Goal: Task Accomplishment & Management: Complete application form

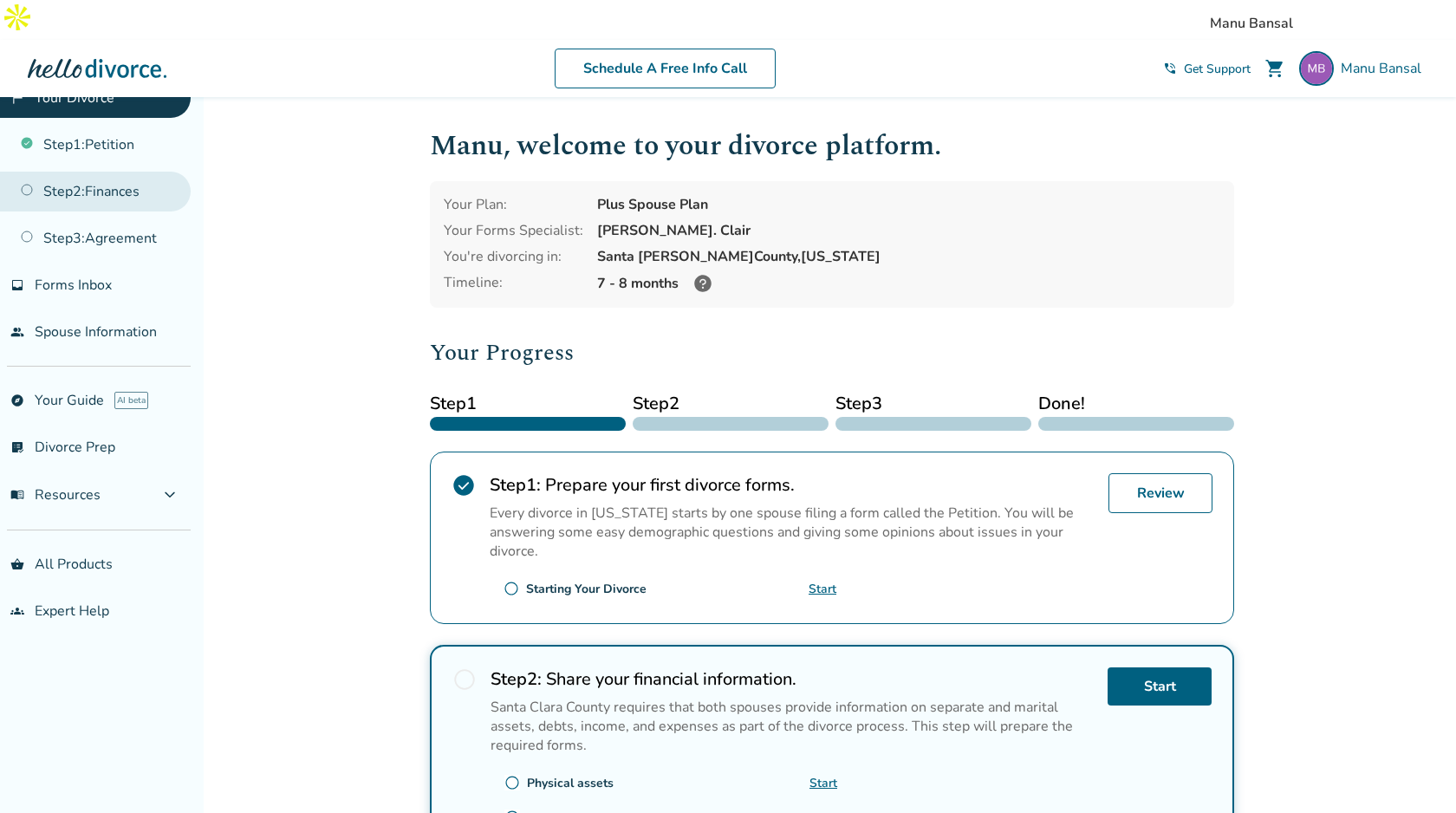
click at [125, 183] on link "Step 2 : Finances" at bounding box center [96, 191] width 191 height 40
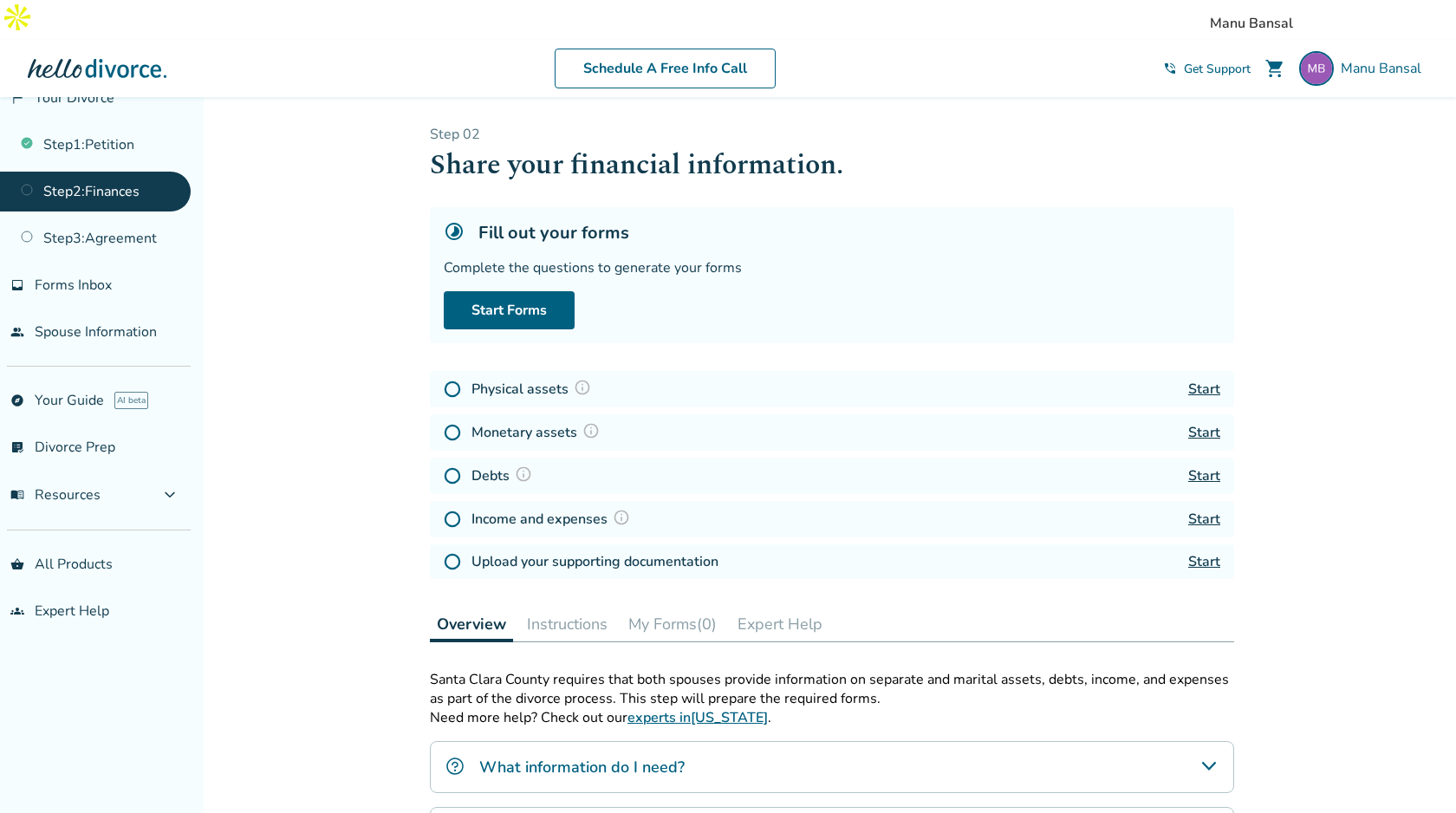
click at [340, 210] on div "Added to cart Step 0 2 Share your financial information. Fill out your forms Co…" at bounding box center [728, 658] width 1456 height 1122
click at [328, 301] on div "Added to cart Step 0 2 Share your financial information. Fill out your forms Co…" at bounding box center [728, 658] width 1456 height 1122
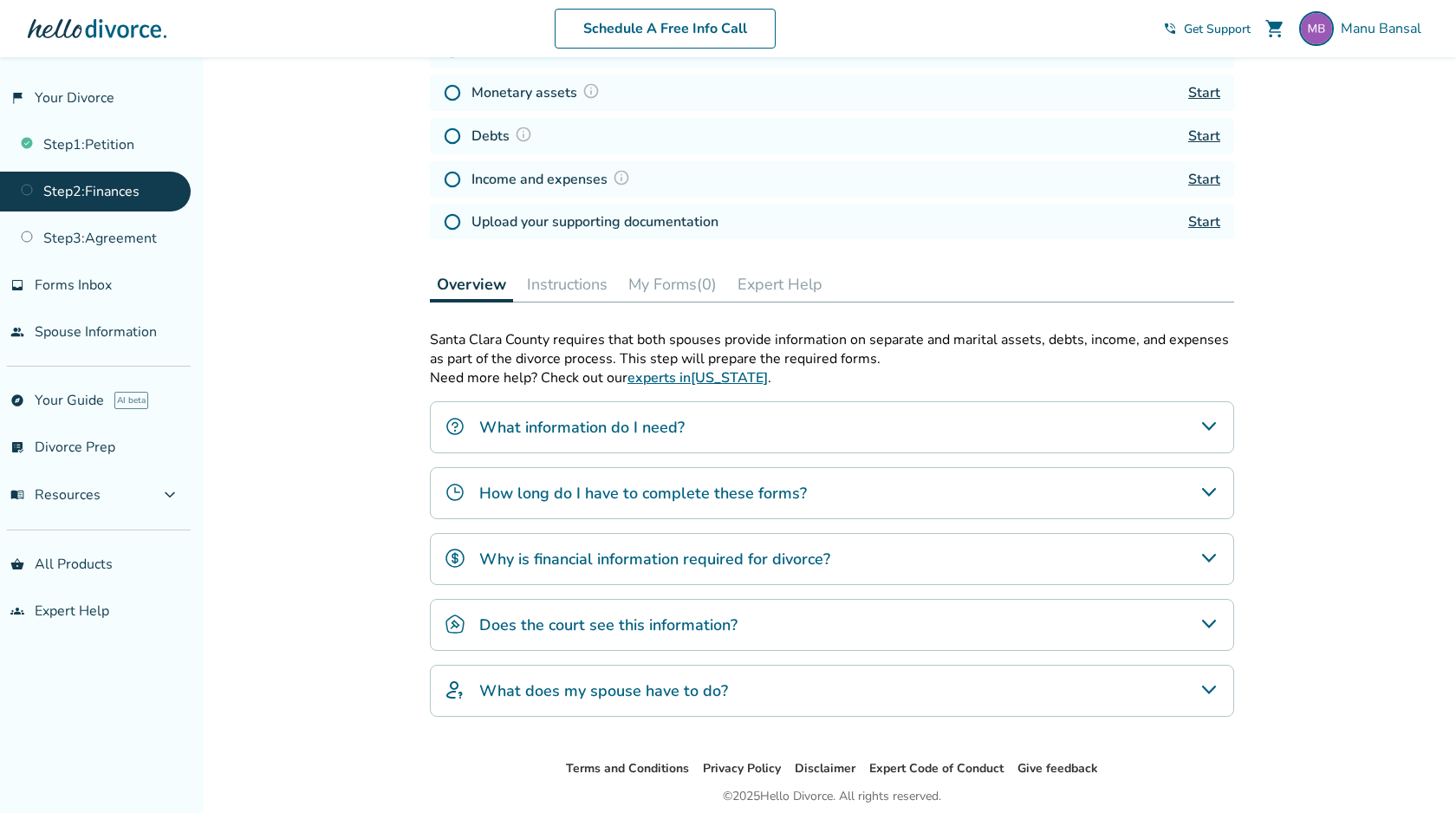
scroll to position [365, 0]
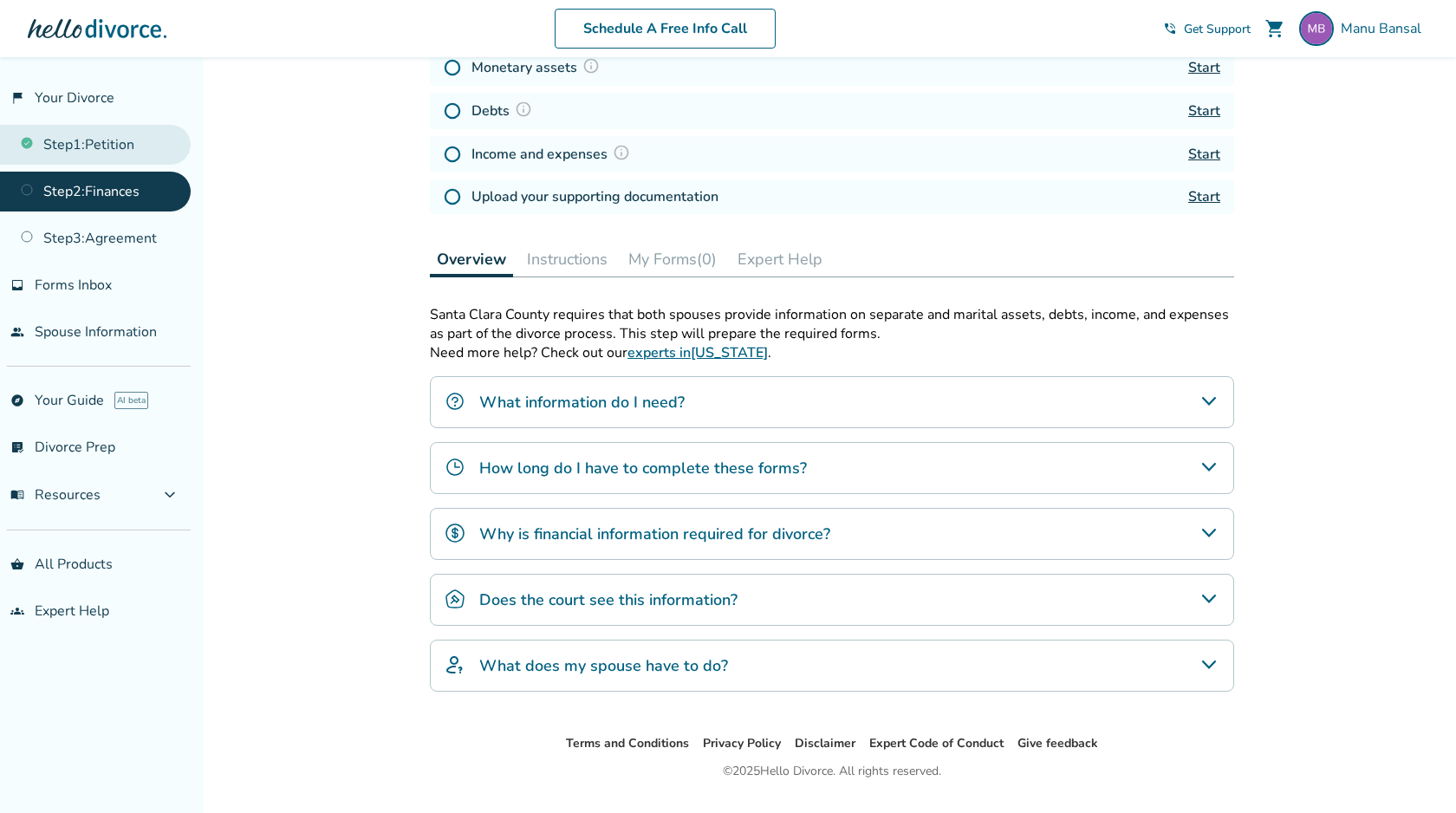
click at [113, 147] on link "Step 1 : Petition" at bounding box center [96, 144] width 191 height 40
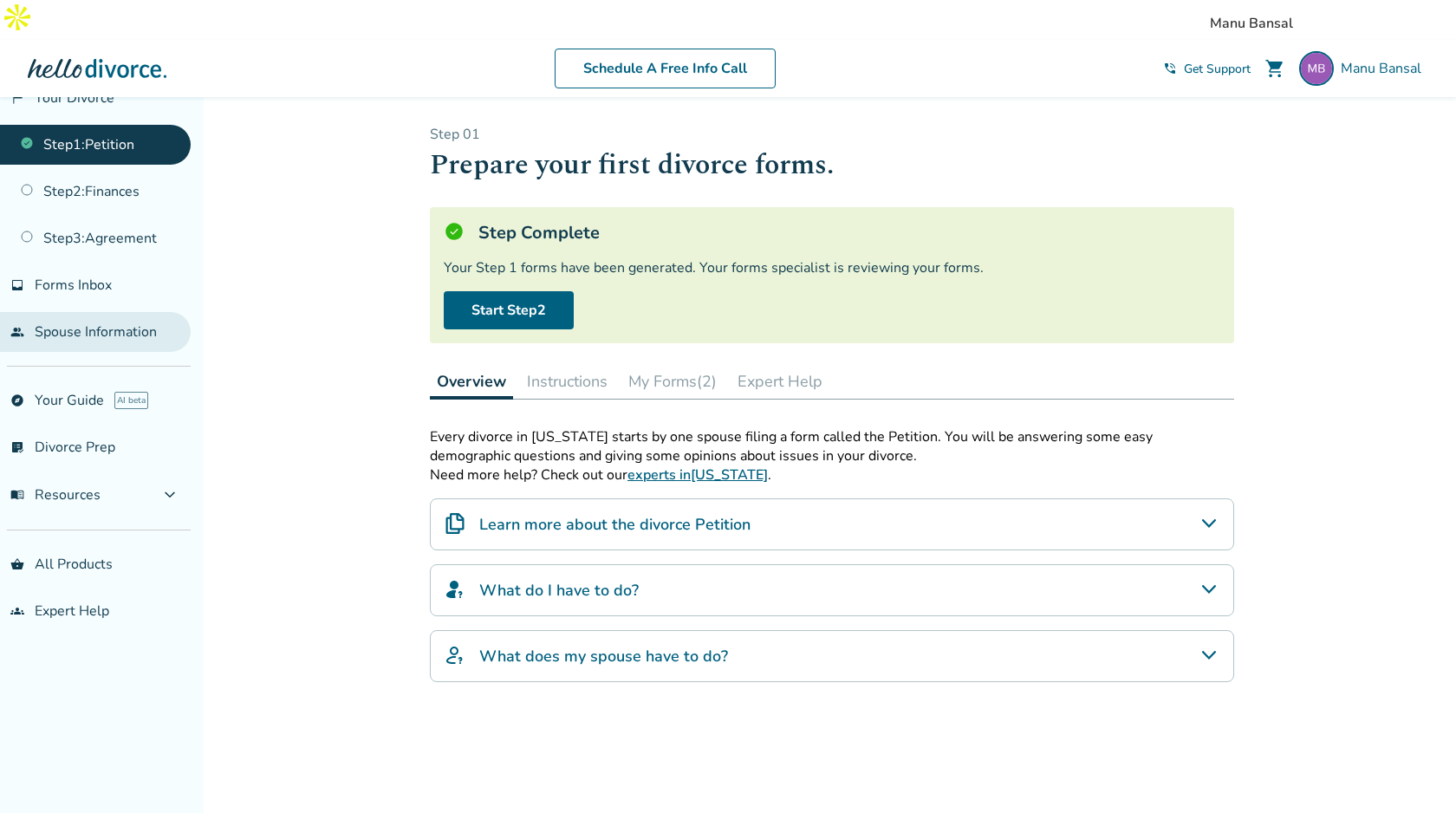
click at [109, 332] on link "people Spouse Information" at bounding box center [96, 331] width 191 height 40
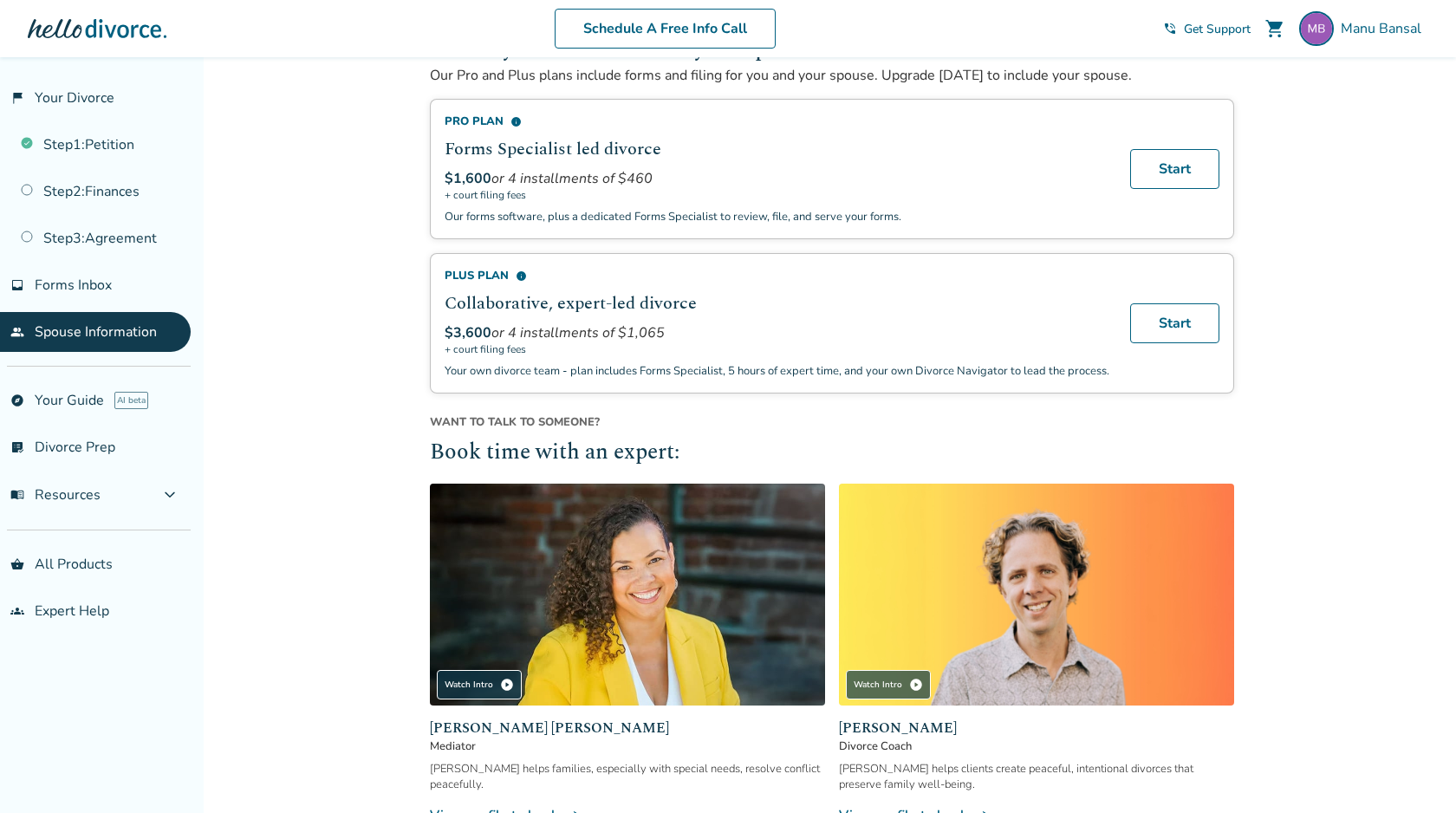
scroll to position [516, 0]
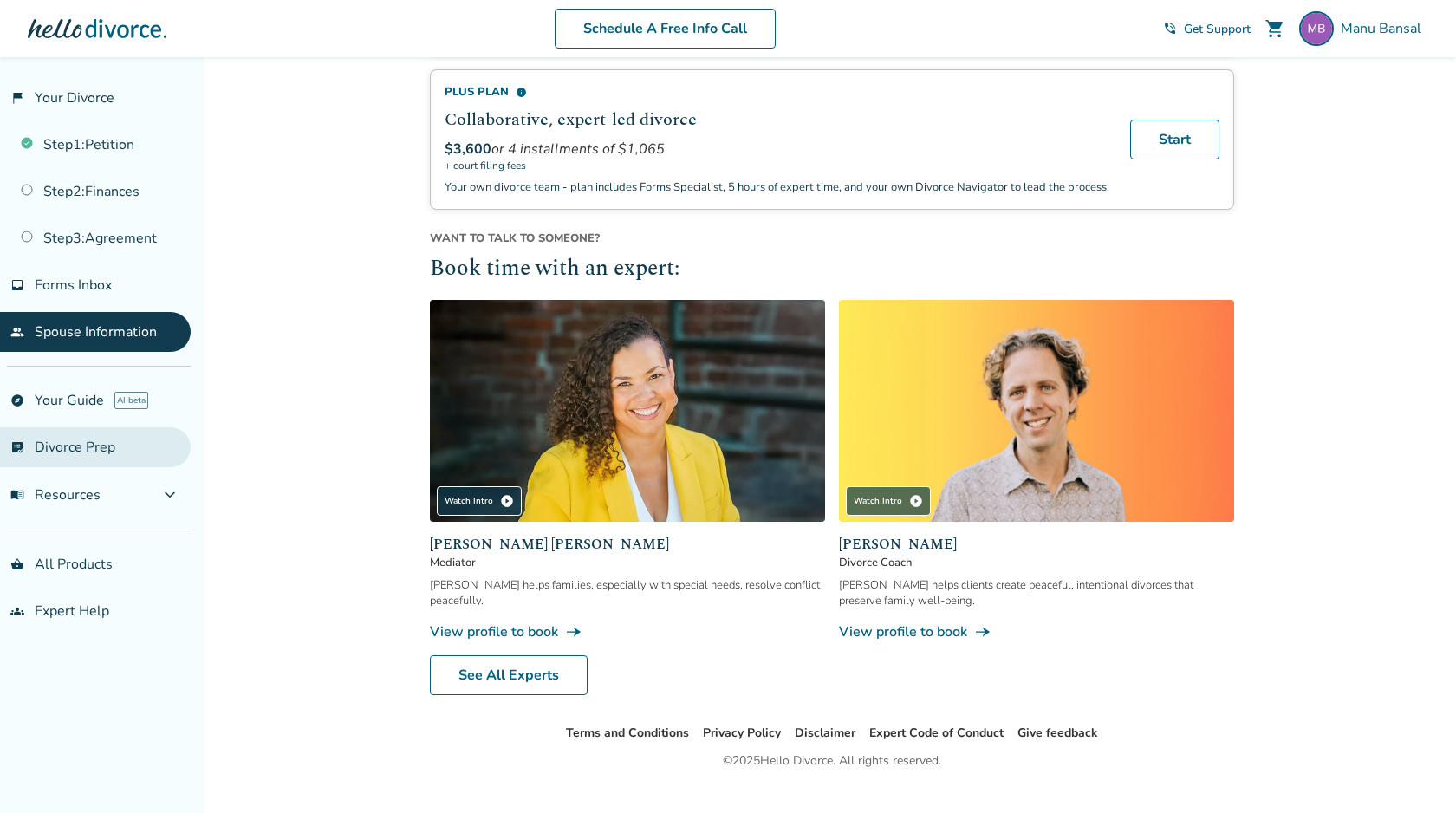
click at [94, 444] on link "list_alt_check Divorce Prep" at bounding box center [96, 446] width 191 height 40
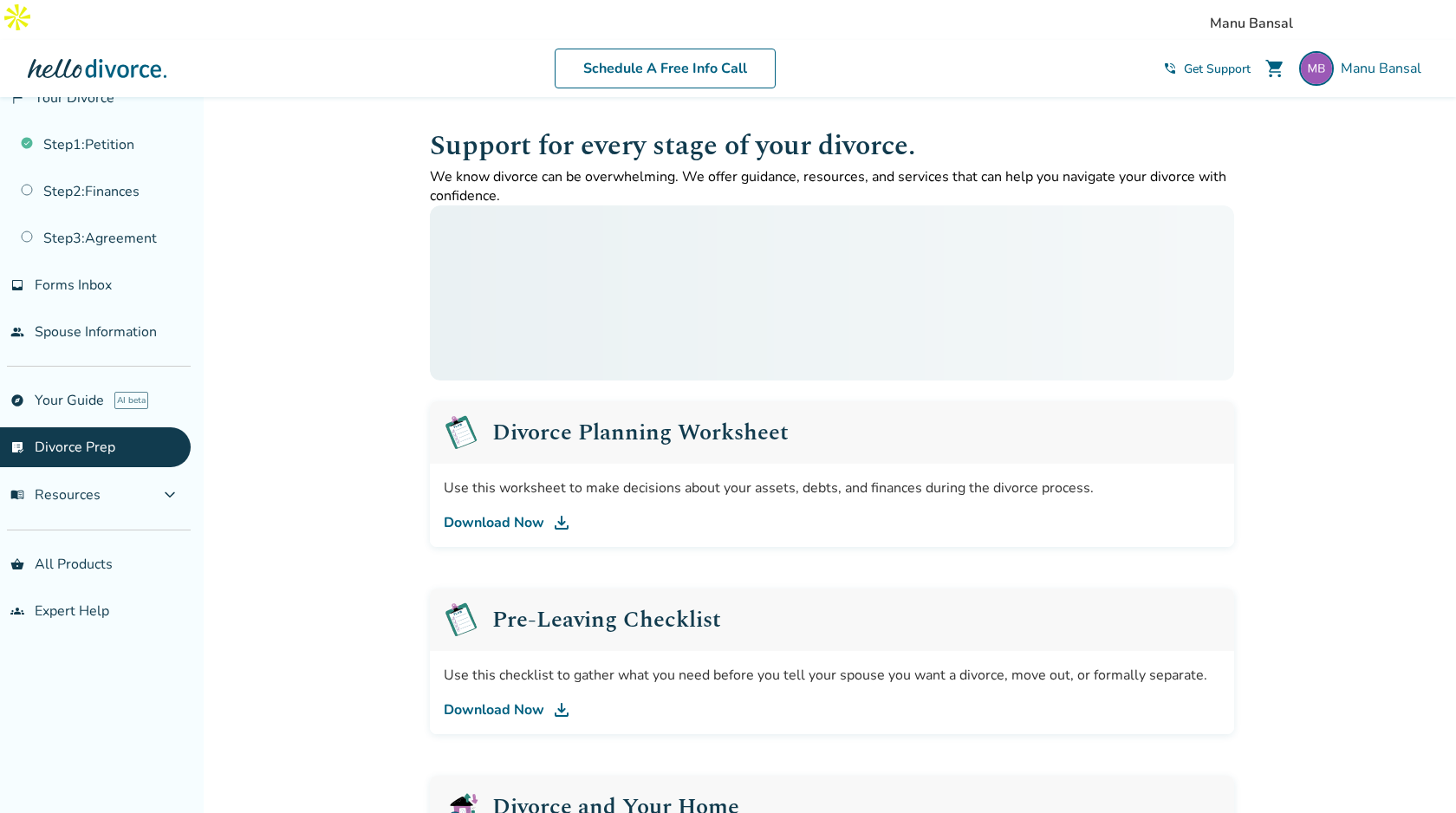
click at [94, 444] on link "list_alt_check Divorce Prep" at bounding box center [96, 446] width 191 height 40
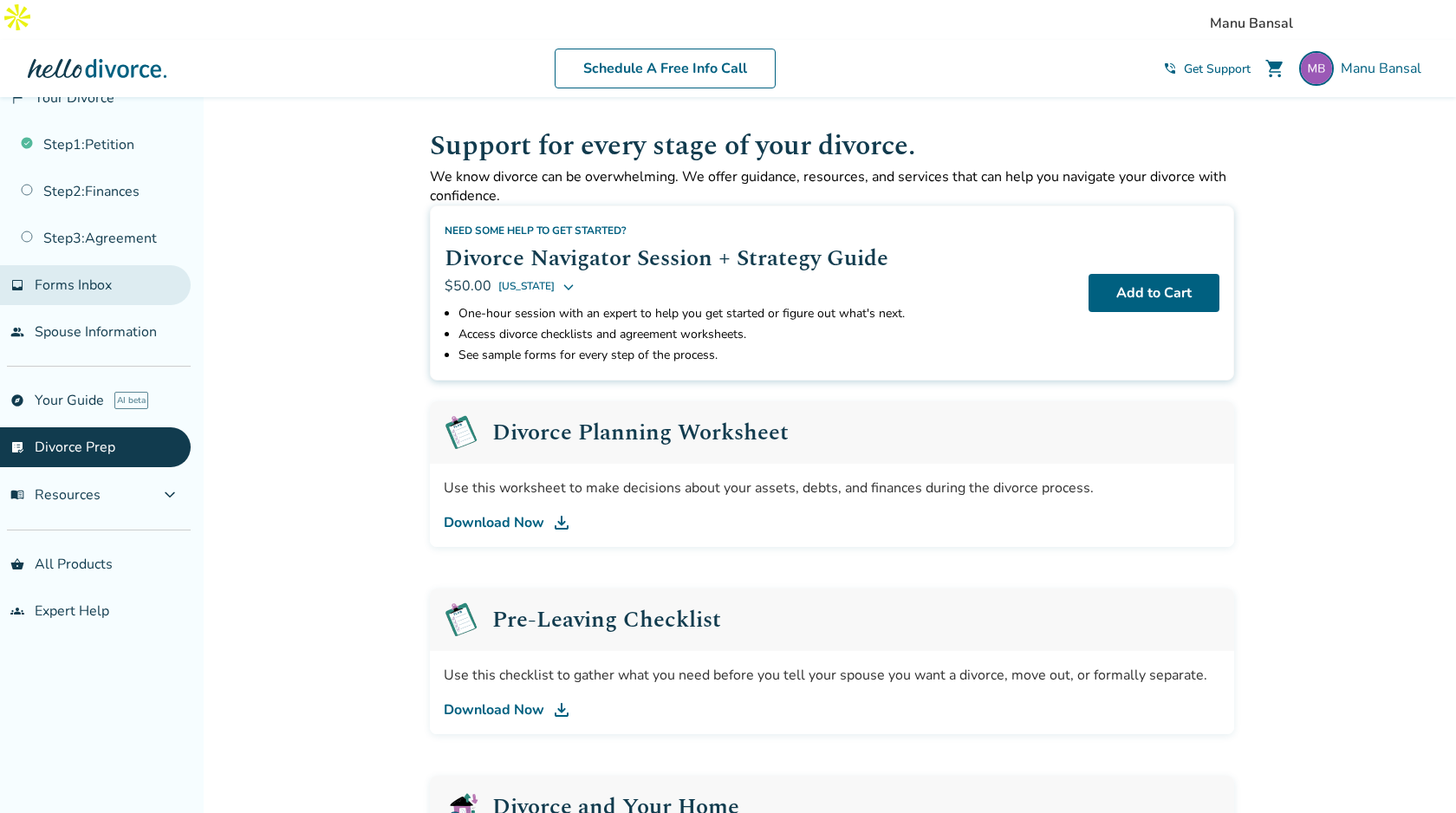
click at [87, 276] on span "Forms Inbox" at bounding box center [73, 286] width 77 height 19
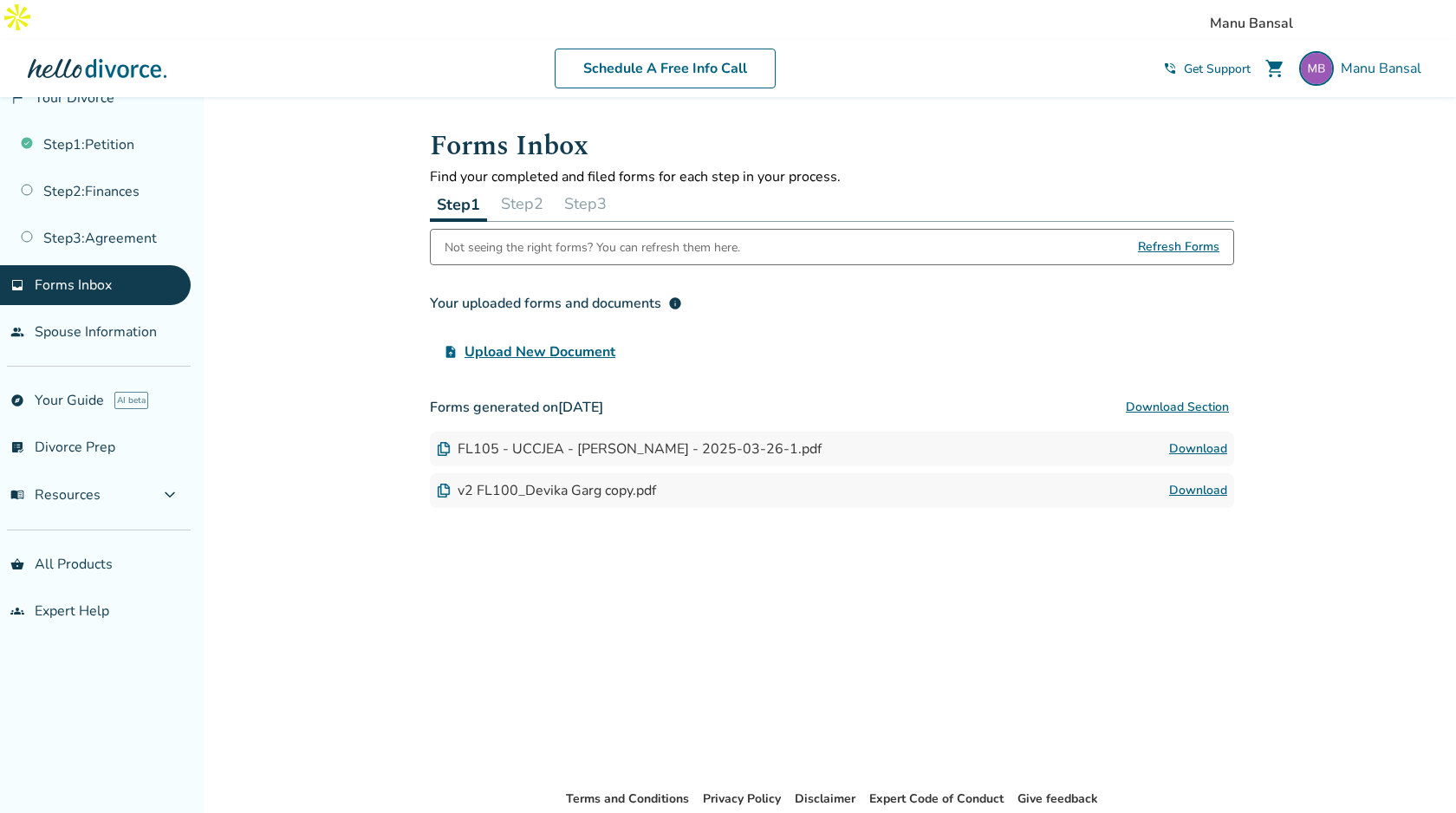
click at [1199, 480] on link "Download" at bounding box center [1199, 489] width 59 height 20
click at [1175, 473] on div "v2 FL100_Devika Garg copy.pdf Download" at bounding box center [832, 490] width 805 height 35
click at [603, 481] on div "v2 FL100_Devika Garg copy.pdf" at bounding box center [546, 490] width 219 height 19
click at [1193, 480] on link "Download" at bounding box center [1199, 489] width 59 height 20
click at [788, 334] on div "upload_file Upload New Document" at bounding box center [832, 352] width 805 height 35
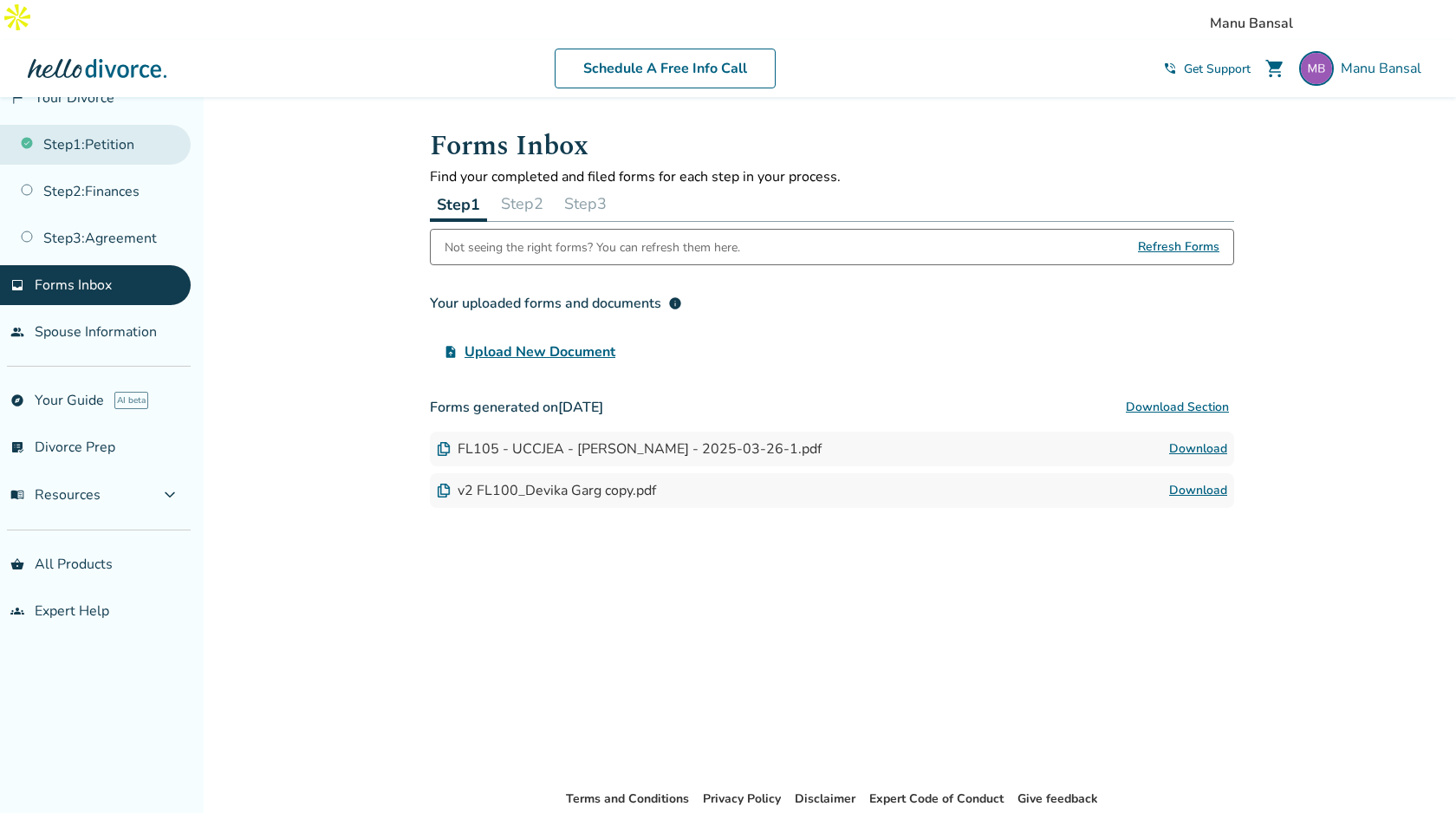
click at [126, 145] on link "Step 1 : Petition" at bounding box center [96, 144] width 191 height 40
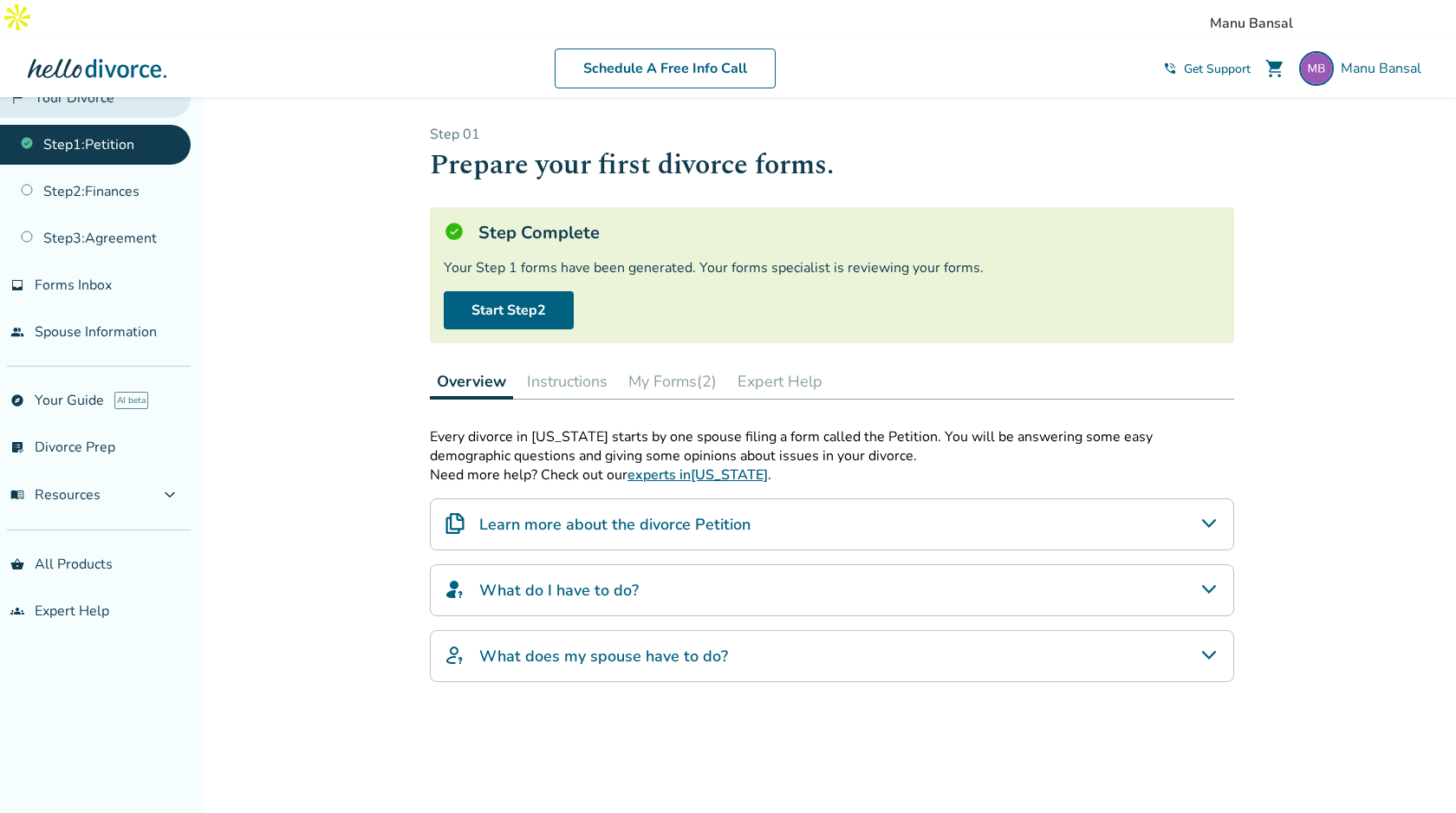
click at [73, 99] on link "flag_2 Your Divorce" at bounding box center [96, 97] width 191 height 40
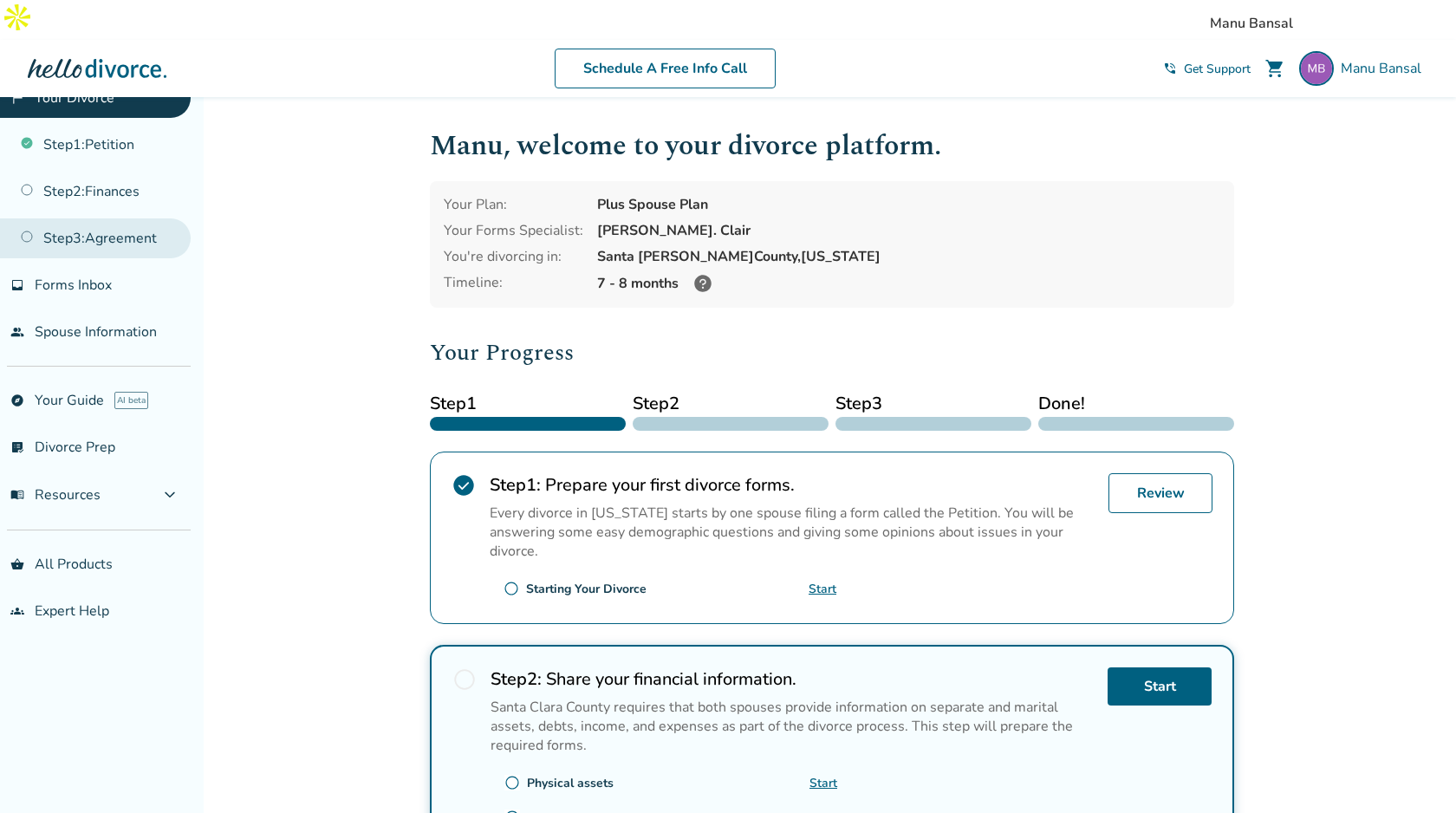
click at [127, 231] on link "Step 3 : Agreement" at bounding box center [96, 238] width 191 height 40
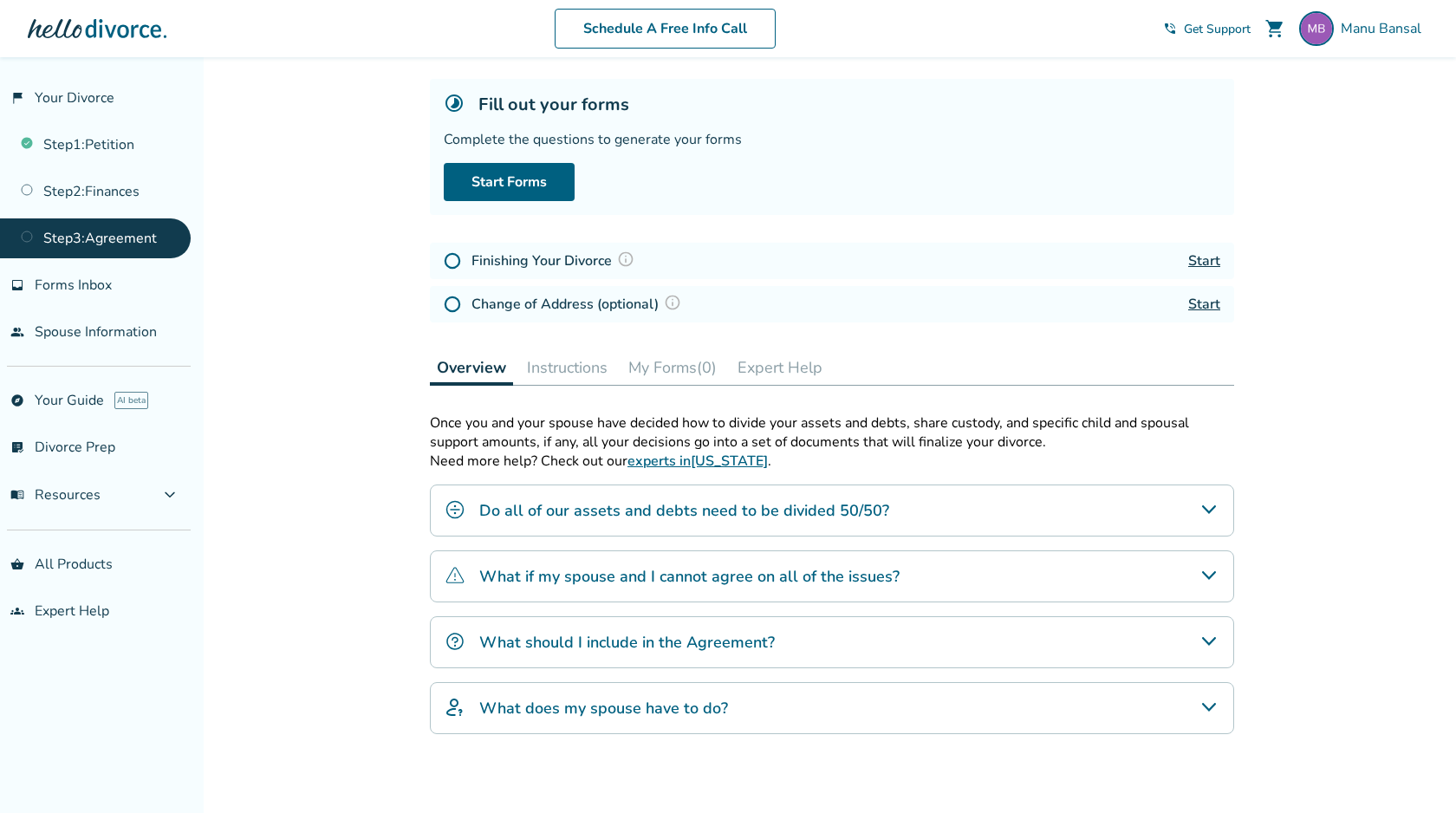
scroll to position [227, 0]
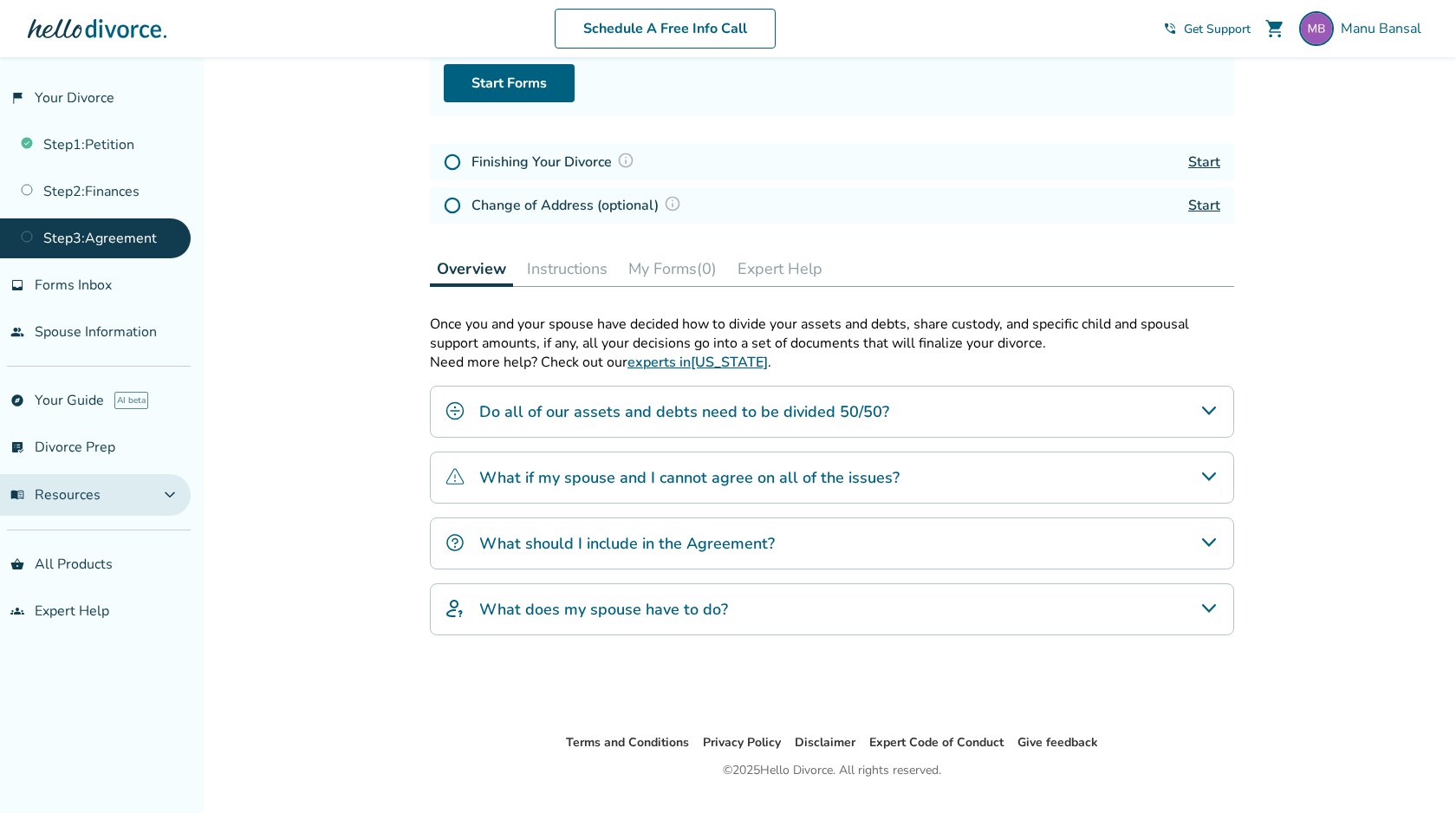
click at [92, 487] on span "menu_book Resources" at bounding box center [56, 495] width 90 height 19
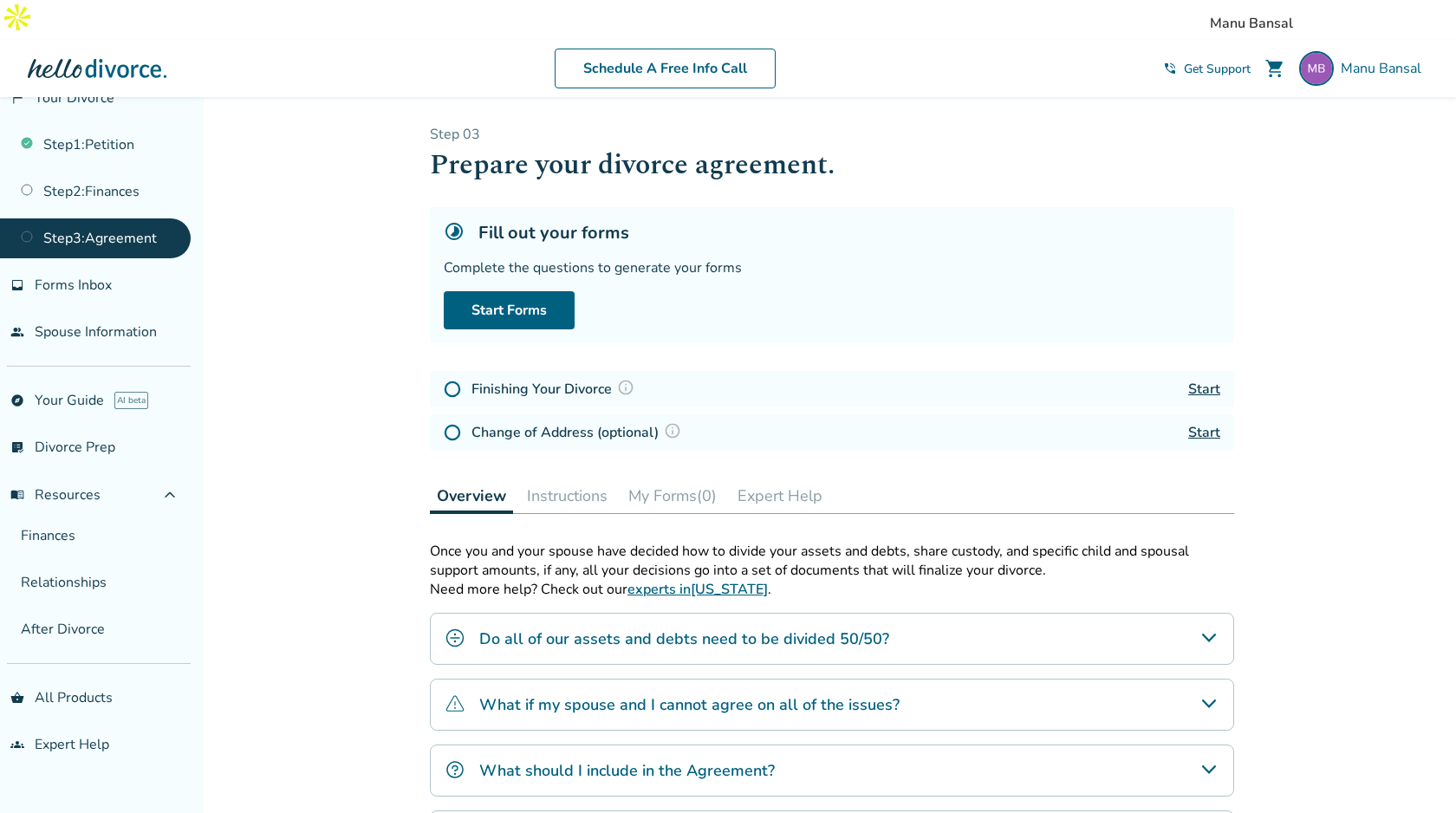
scroll to position [2, 0]
click at [142, 50] on div at bounding box center [97, 67] width 138 height 35
click at [94, 50] on div at bounding box center [97, 67] width 138 height 35
click at [313, 181] on div "Added to cart Step 0 3 Prepare your divorce agreement. Fill out your forms Comp…" at bounding box center [728, 587] width 1456 height 984
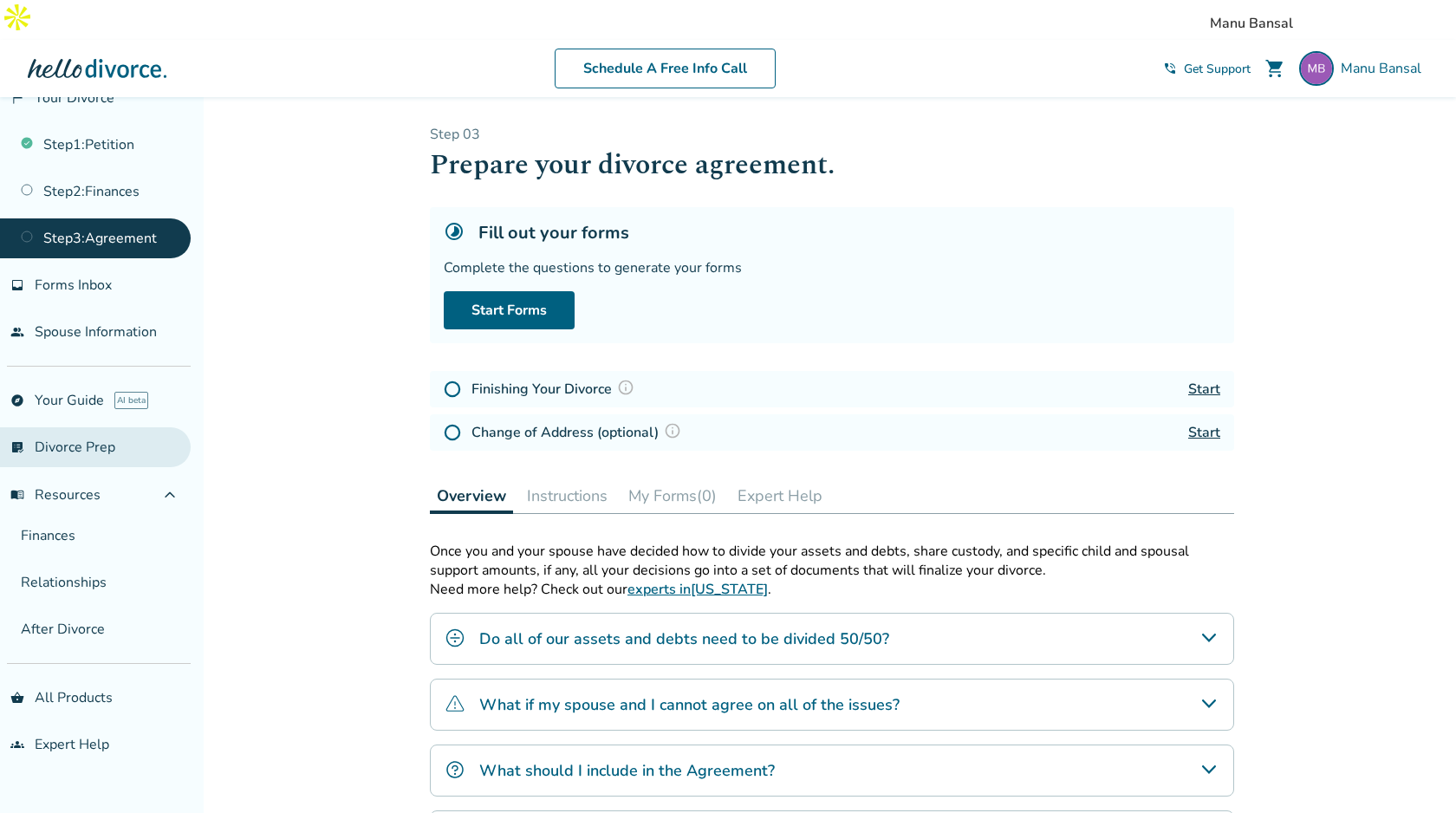
click at [90, 440] on link "list_alt_check Divorce Prep" at bounding box center [96, 446] width 191 height 40
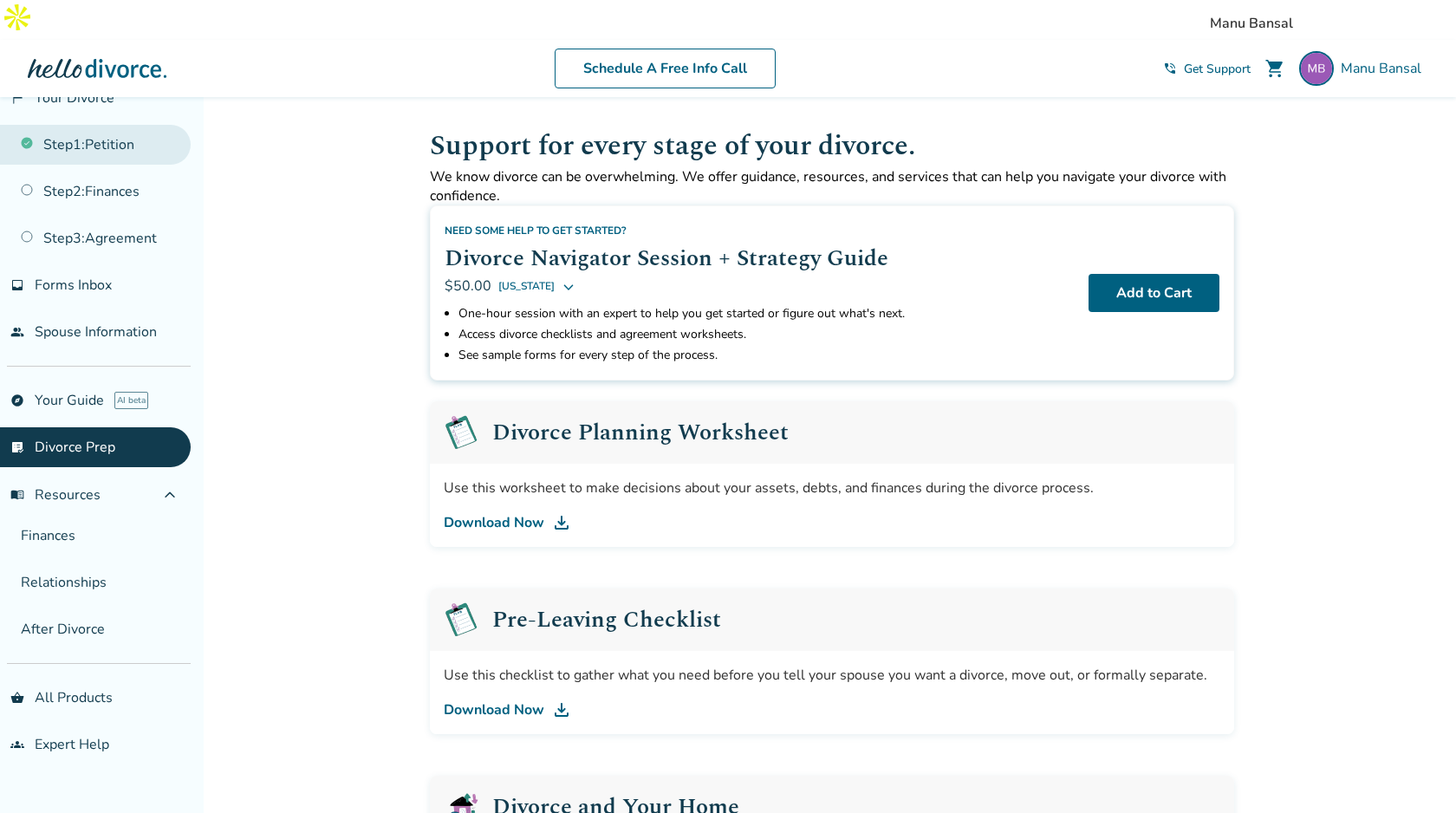
click at [106, 141] on link "Step 1 : Petition" at bounding box center [96, 144] width 191 height 40
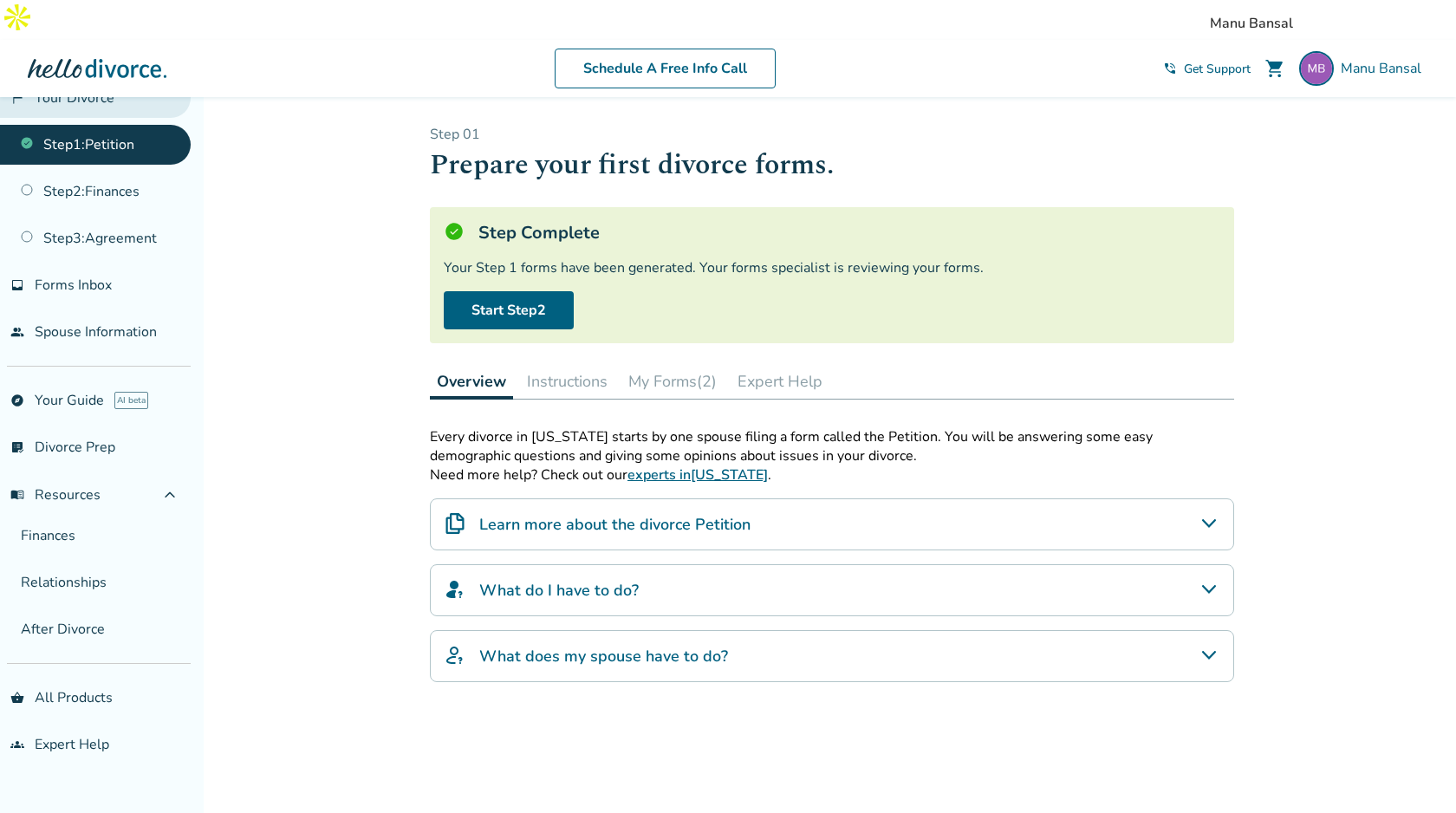
click at [68, 88] on link "flag_2 Your Divorce" at bounding box center [96, 97] width 191 height 40
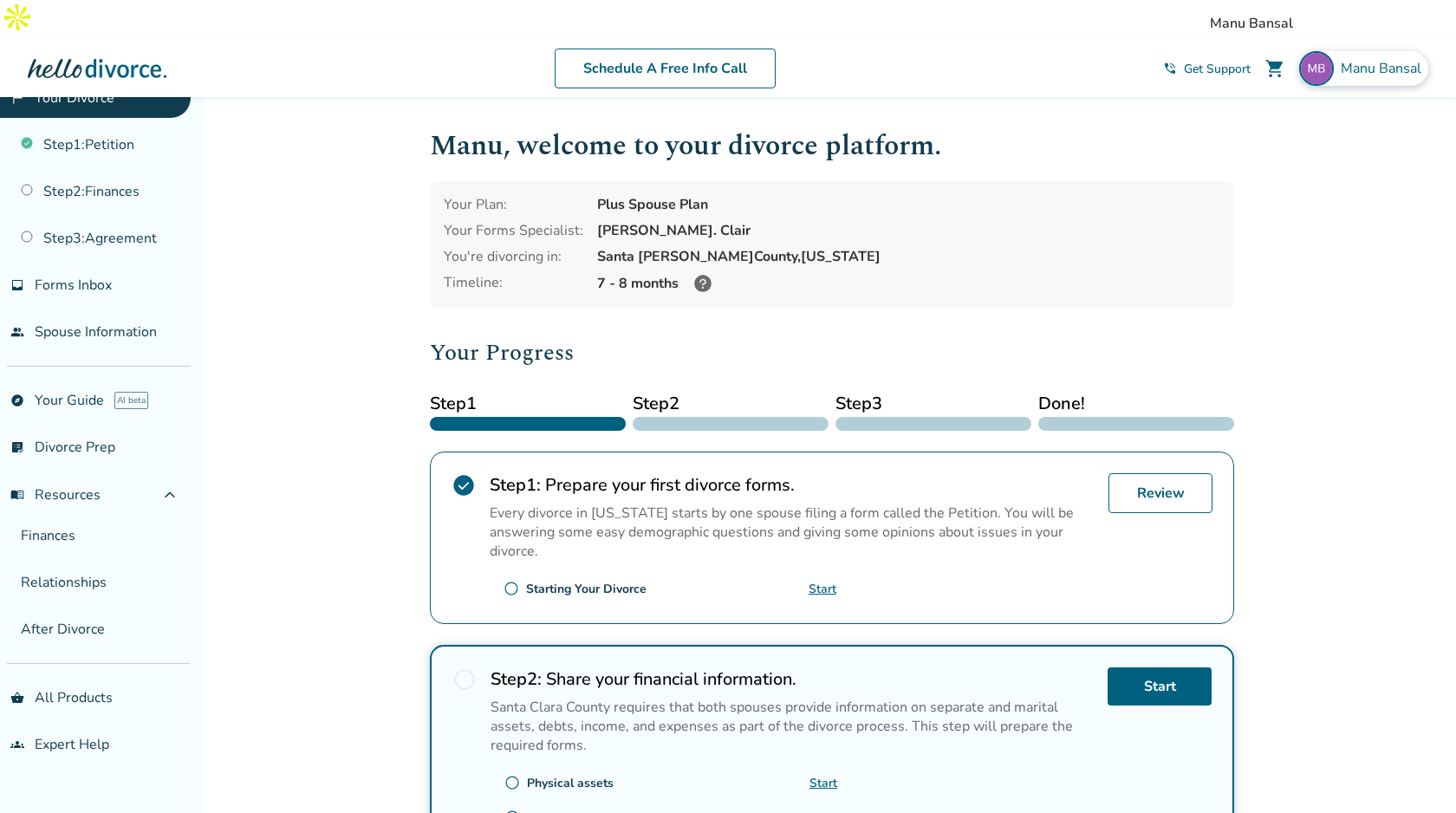
click at [1391, 58] on span "Manu Bansal" at bounding box center [1385, 68] width 88 height 19
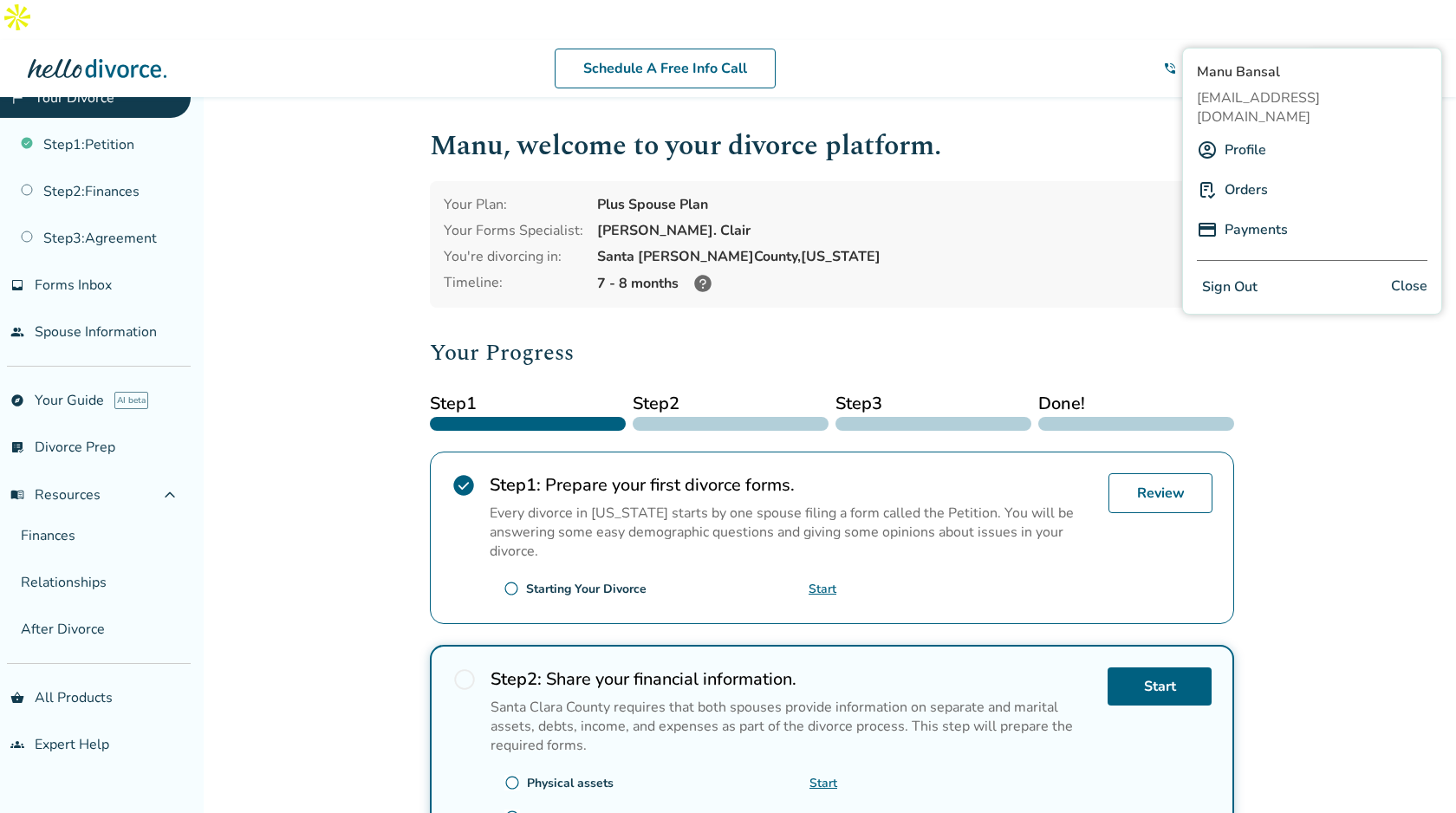
click at [1390, 58] on span "Manu Bansal" at bounding box center [1385, 68] width 88 height 19
click at [93, 328] on link "people Spouse Information" at bounding box center [96, 331] width 191 height 40
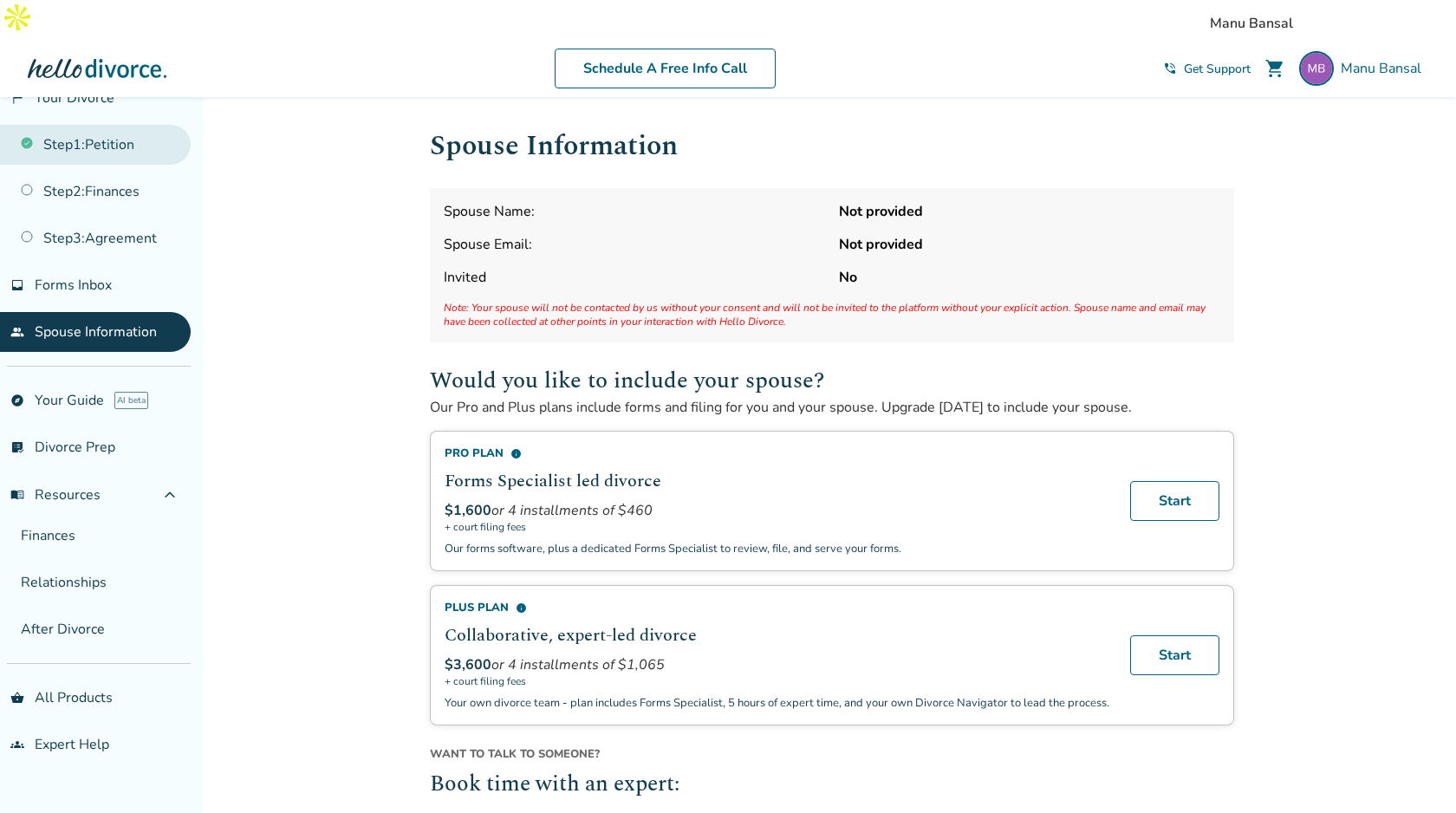
click at [91, 149] on link "Step 1 : Petition" at bounding box center [96, 144] width 191 height 40
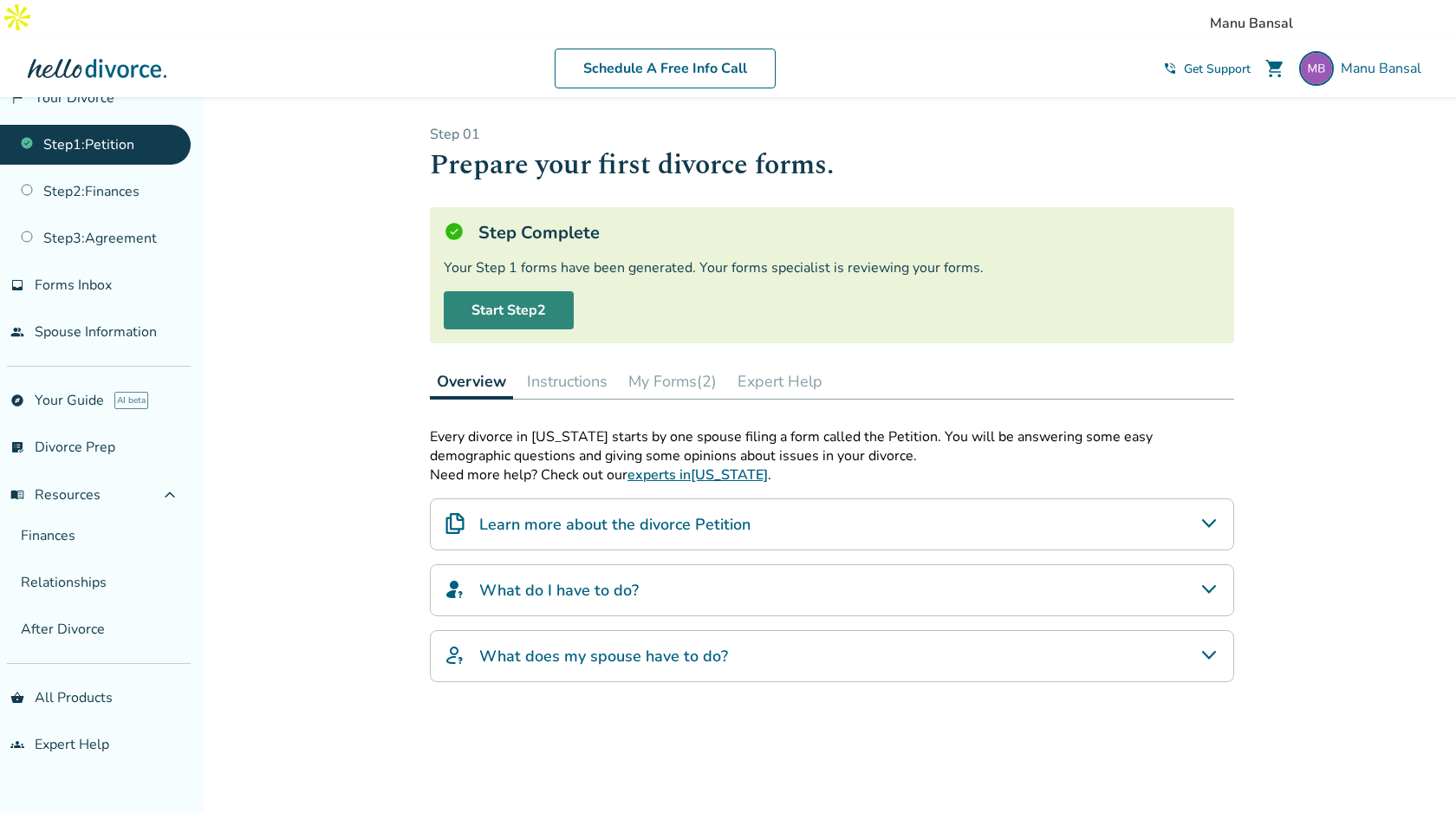
click at [531, 291] on link "Start Step 2" at bounding box center [508, 310] width 130 height 38
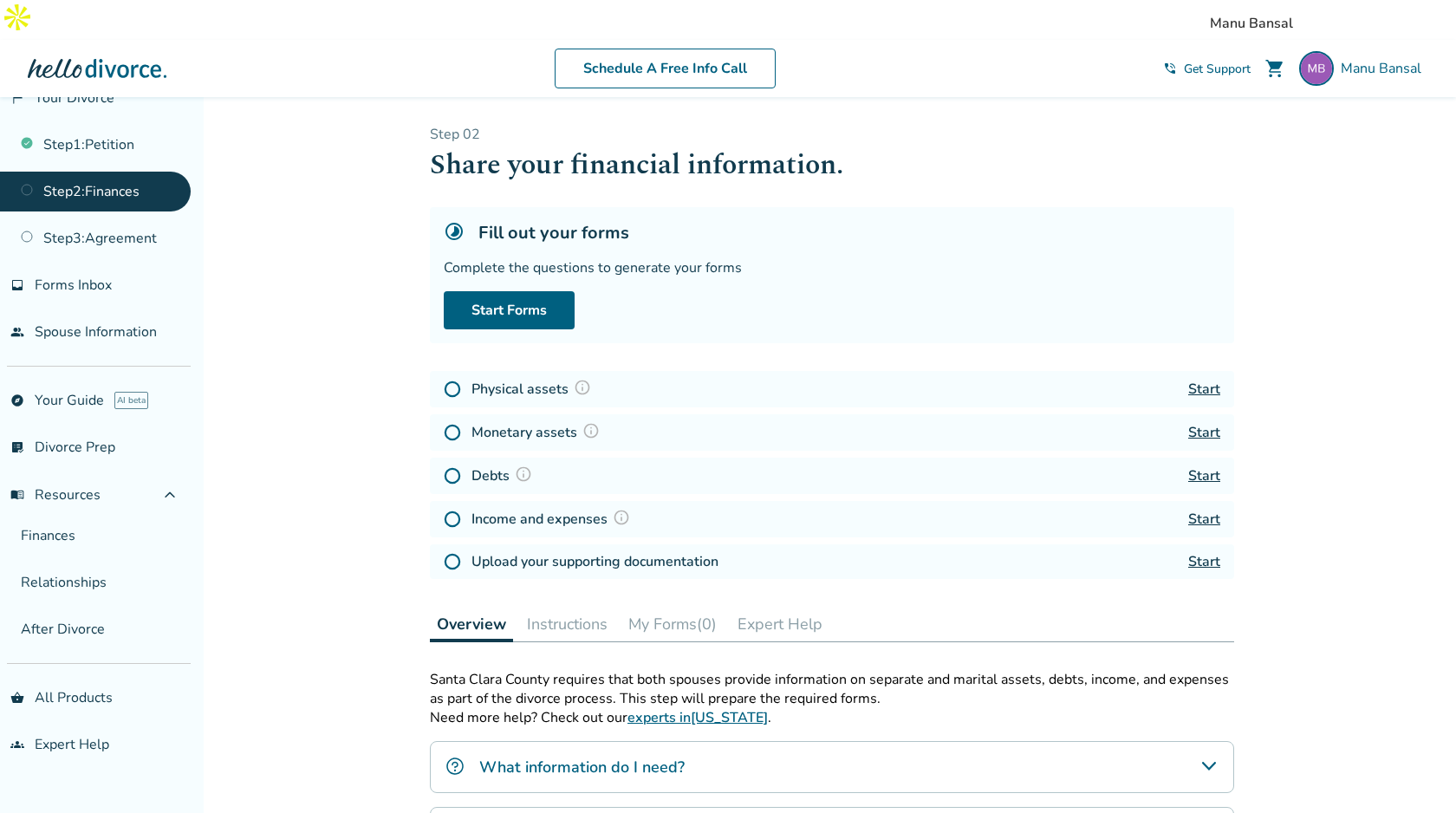
click at [332, 220] on div "Added to cart Step 0 2 Share your financial information. Fill out your forms Co…" at bounding box center [728, 658] width 1456 height 1122
click at [314, 224] on div "Added to cart Step 0 2 Share your financial information. Fill out your forms Co…" at bounding box center [728, 658] width 1456 height 1122
